Goal: Find specific page/section: Find specific page/section

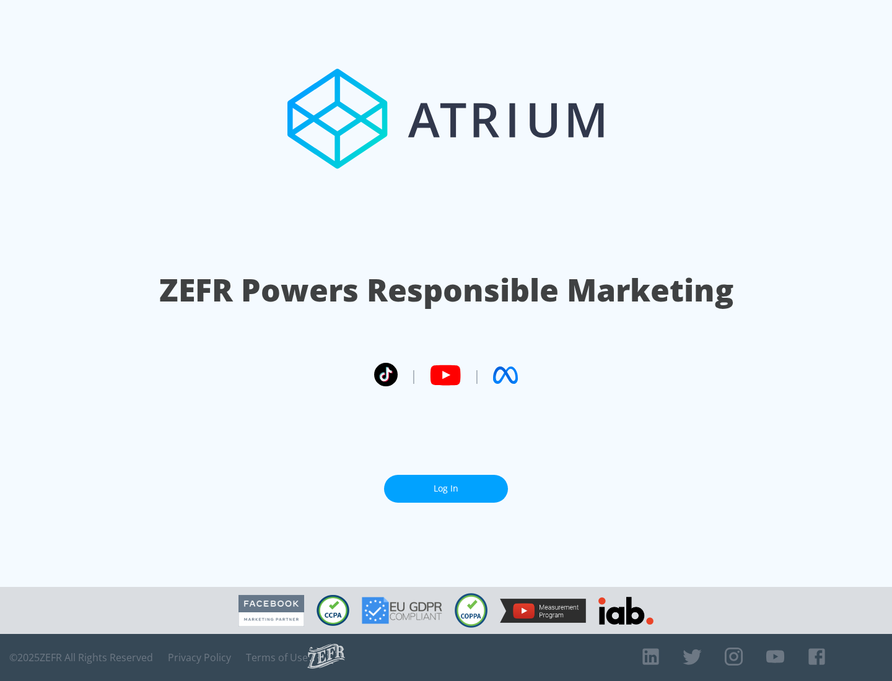
click at [446, 489] on link "Log In" at bounding box center [446, 489] width 124 height 28
